Goal: Task Accomplishment & Management: Manage account settings

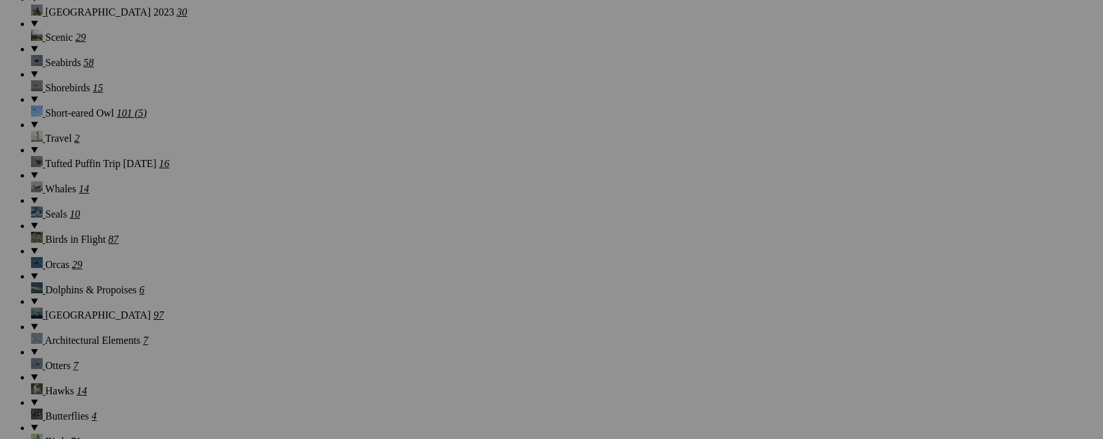
scroll to position [1224, 0]
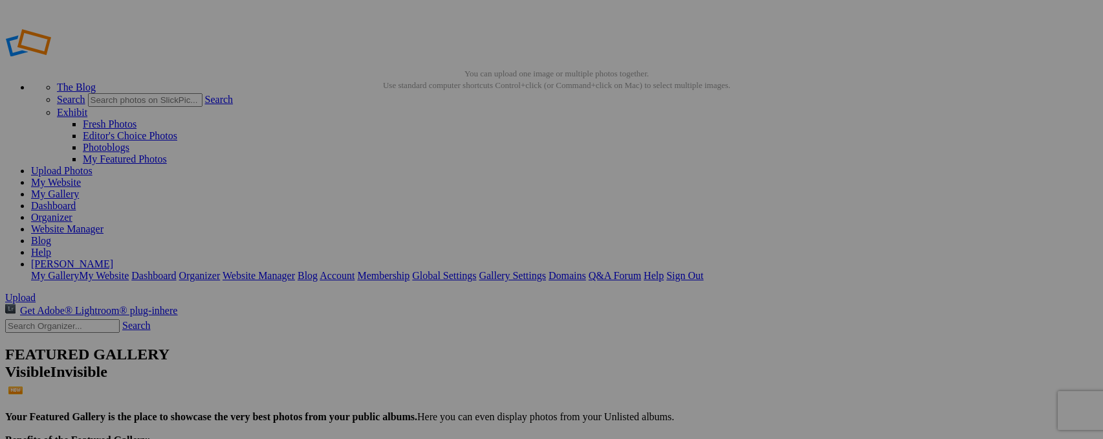
type input "_"
type input "Lionesses on the Hunt"
type input "_"
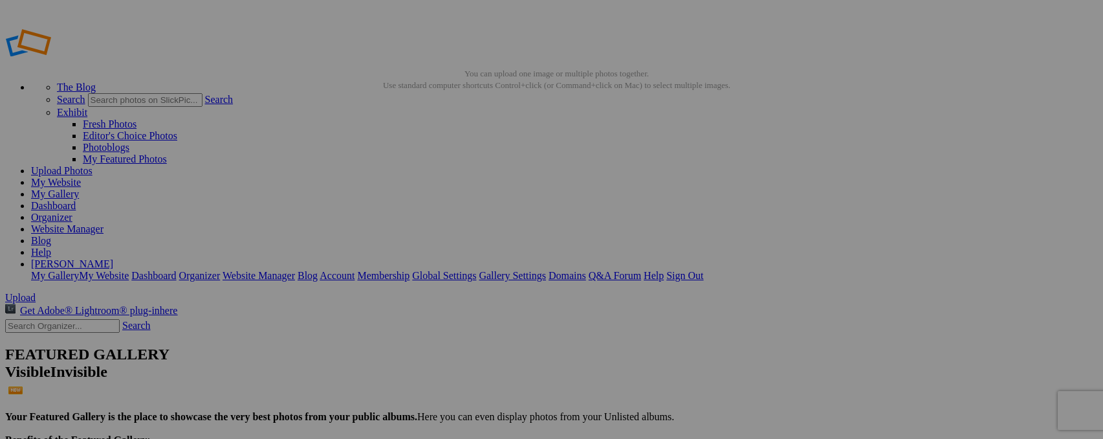
type input "Lions on the Hunt"
type input "_"
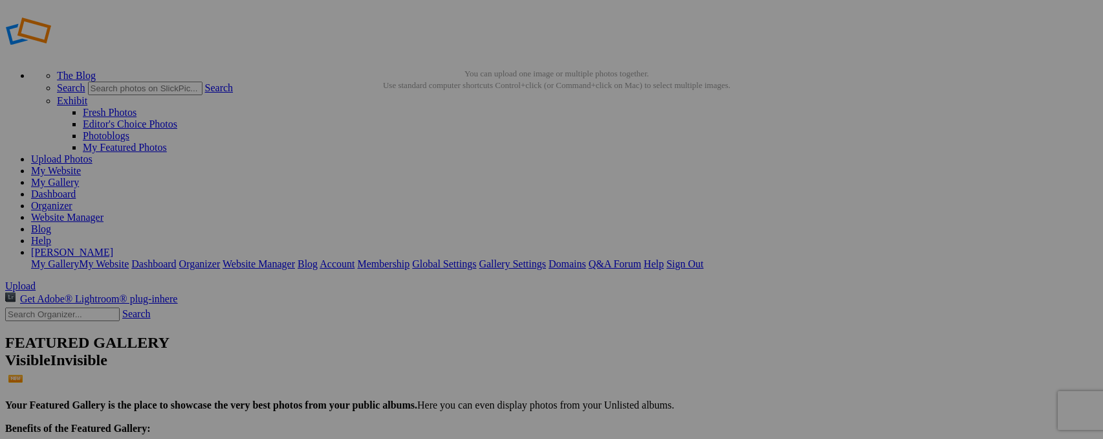
type input "The King on the Hunt"
